Goal: Information Seeking & Learning: Compare options

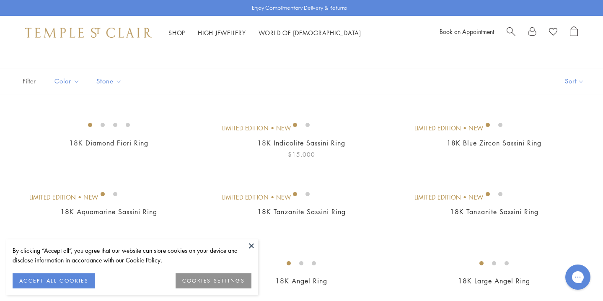
scroll to position [54, 0]
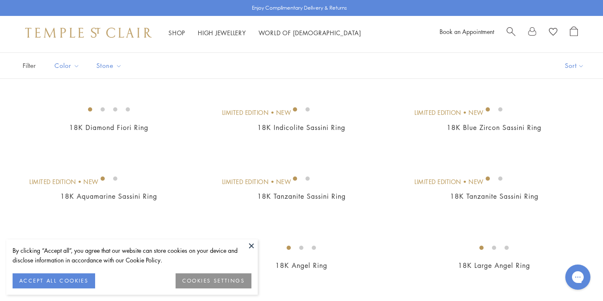
click at [251, 244] on button at bounding box center [251, 245] width 13 height 13
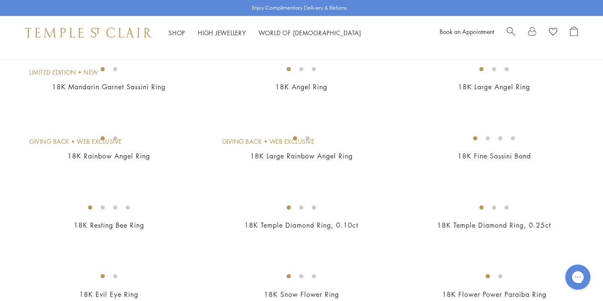
scroll to position [315, 0]
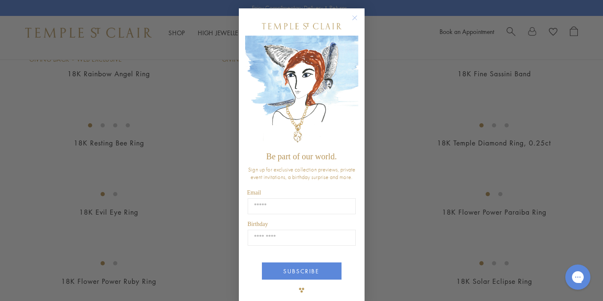
click at [357, 18] on circle "Close dialog" at bounding box center [354, 18] width 10 height 10
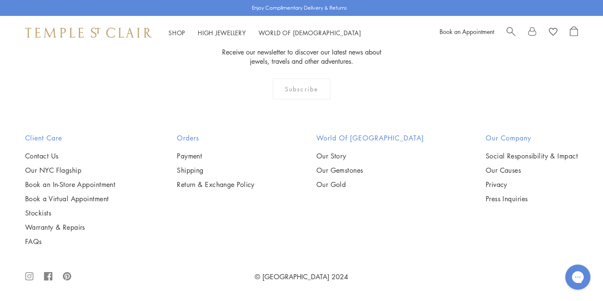
scroll to position [3597, 0]
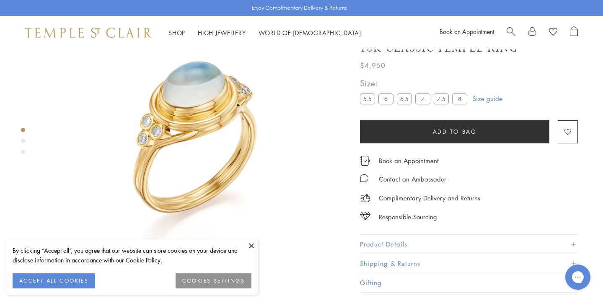
scroll to position [61, 0]
click at [244, 240] on div "By clicking “Accept all”, you agree that our website can store cookies on your …" at bounding box center [131, 266] width 251 height 55
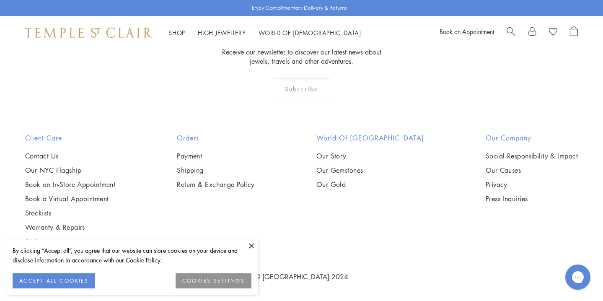
scroll to position [3573, 0]
click at [0, 0] on img at bounding box center [0, 0] width 0 height 0
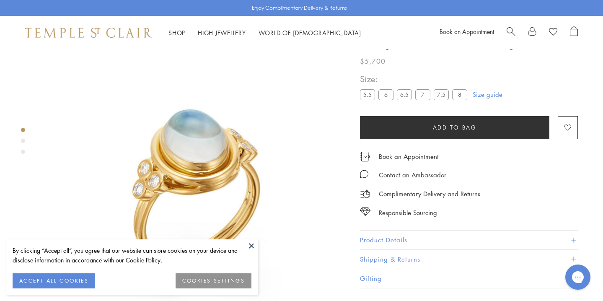
scroll to position [35, 0]
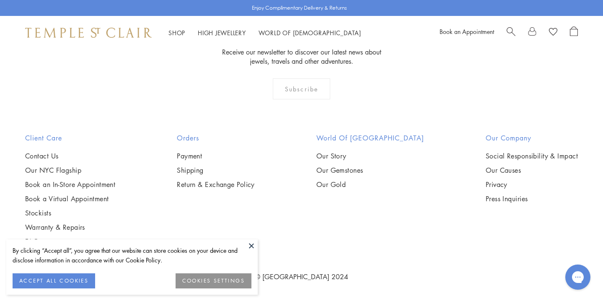
scroll to position [3597, 0]
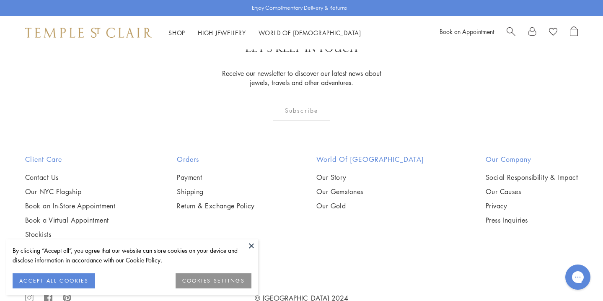
scroll to position [829, 0]
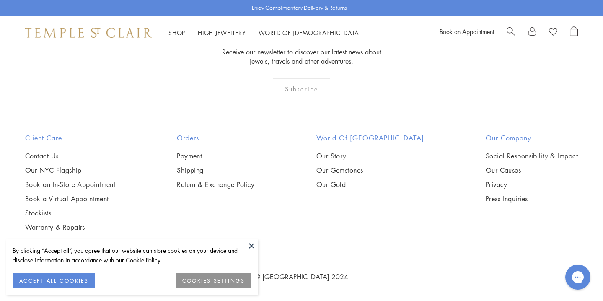
scroll to position [3531, 0]
click at [0, 0] on img at bounding box center [0, 0] width 0 height 0
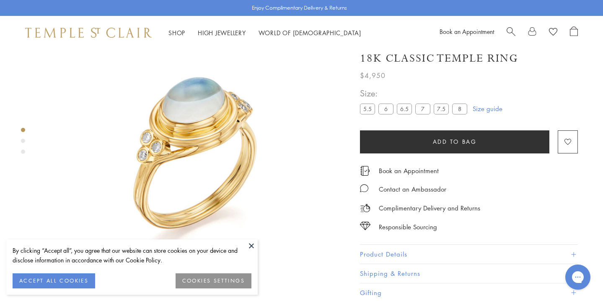
scroll to position [49, 0]
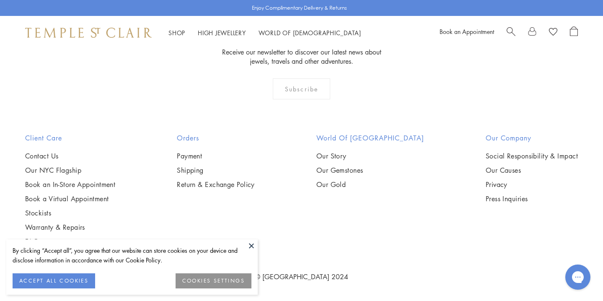
scroll to position [3637, 0]
click at [251, 246] on button at bounding box center [251, 245] width 13 height 13
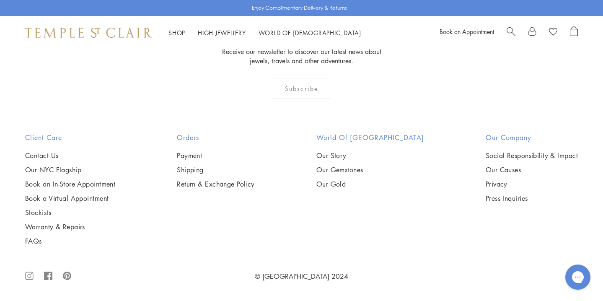
scroll to position [992, 0]
click at [0, 0] on img at bounding box center [0, 0] width 0 height 0
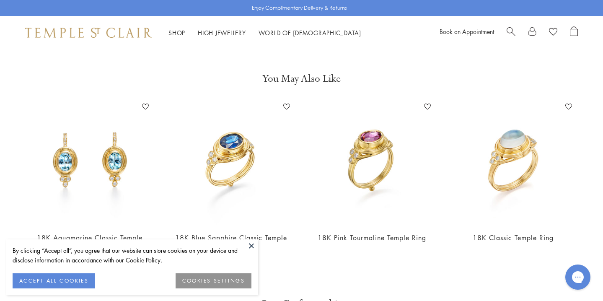
scroll to position [314, 0]
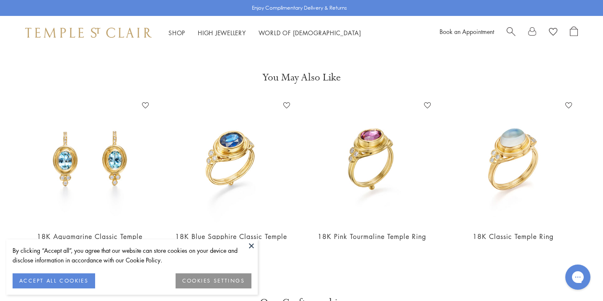
click at [250, 245] on button at bounding box center [251, 245] width 13 height 13
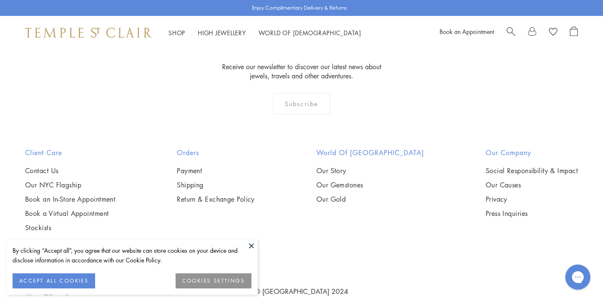
scroll to position [775, 0]
click at [0, 0] on img at bounding box center [0, 0] width 0 height 0
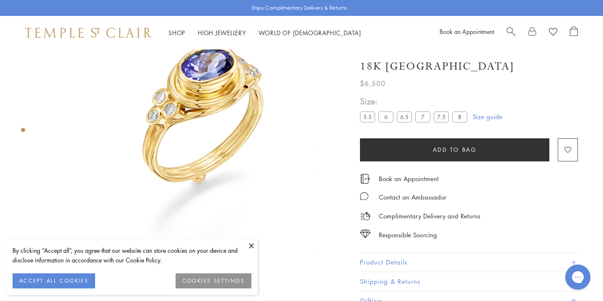
scroll to position [84, 0]
